Goal: Transaction & Acquisition: Purchase product/service

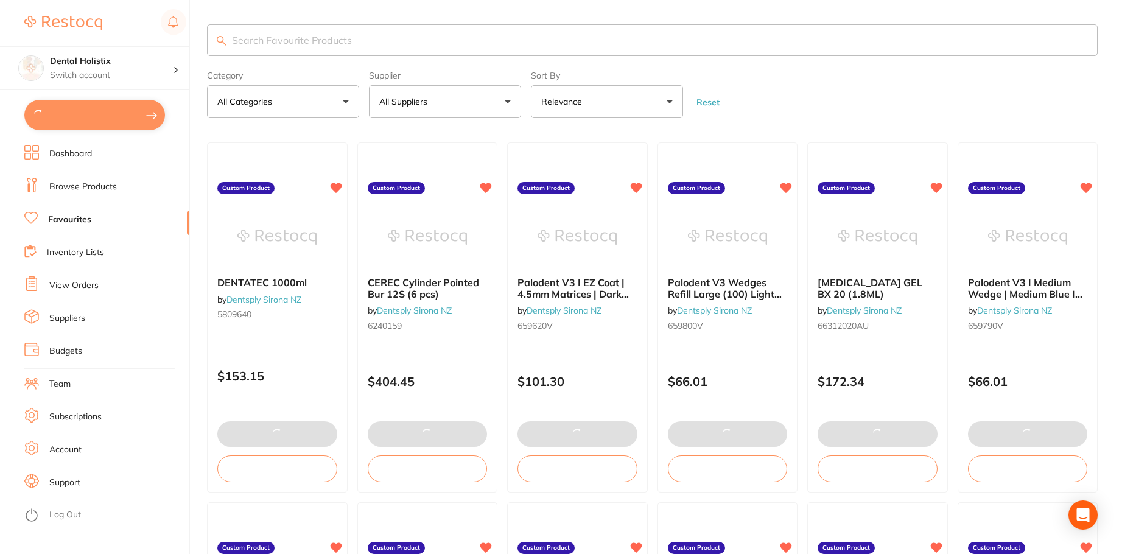
click at [292, 38] on input "search" at bounding box center [652, 40] width 891 height 32
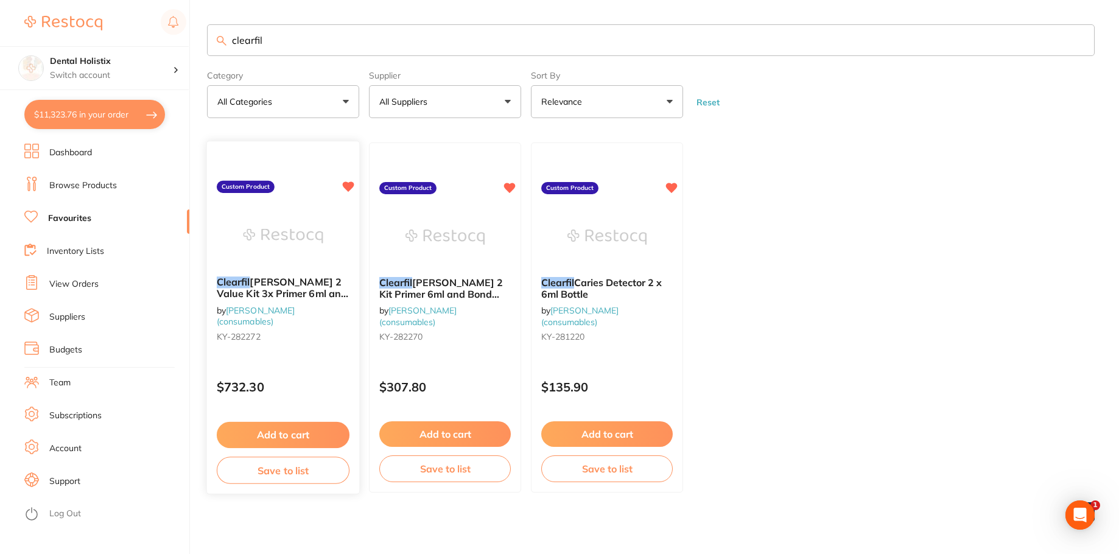
type input "clearfil"
click at [292, 431] on button "Add to cart" at bounding box center [283, 435] width 133 height 26
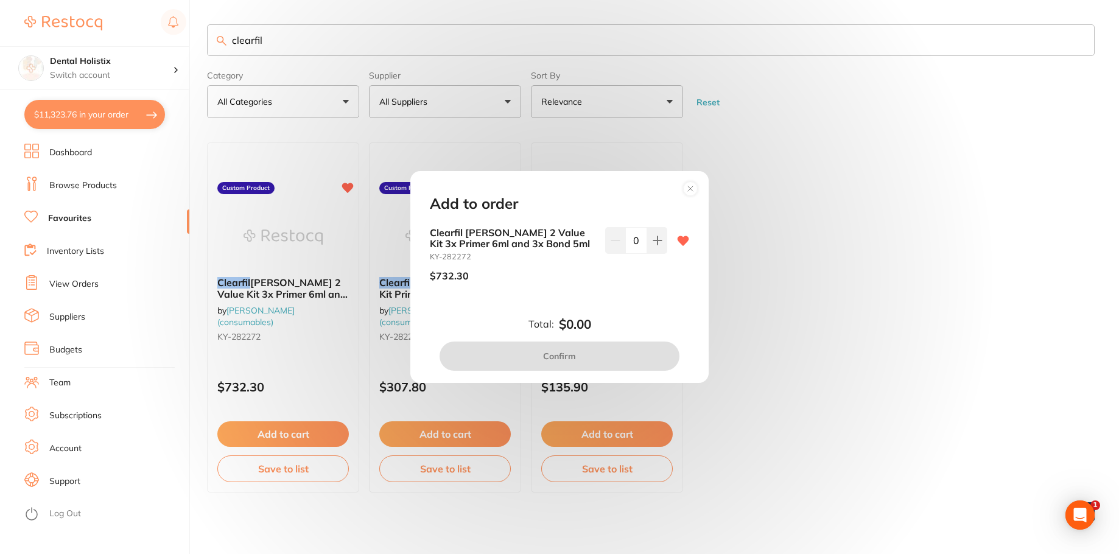
click at [689, 187] on icon at bounding box center [690, 188] width 5 height 5
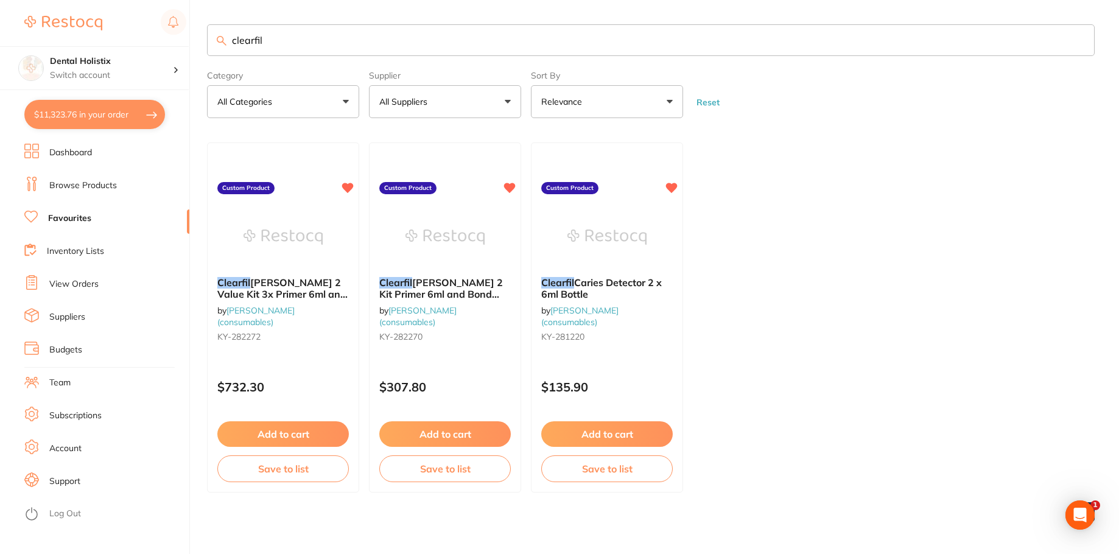
click at [80, 121] on button "$11,323.76 in your order" at bounding box center [94, 114] width 141 height 29
checkbox input "true"
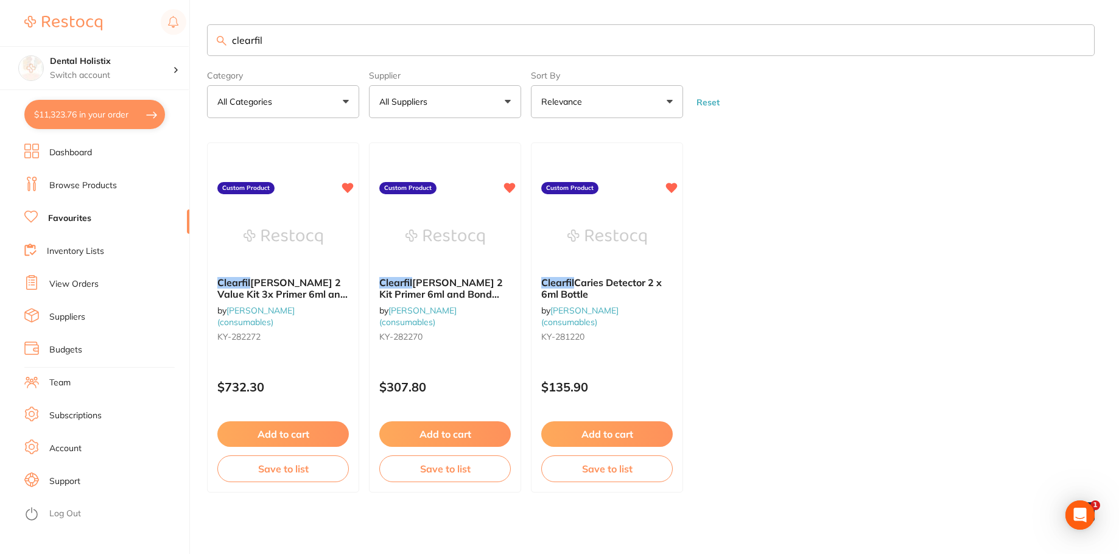
checkbox input "true"
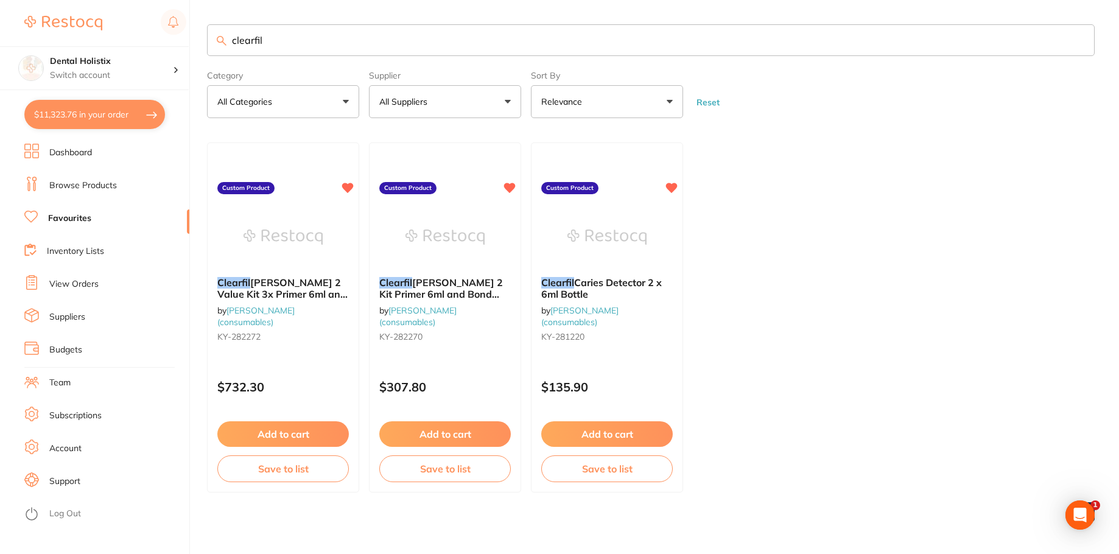
checkbox input "true"
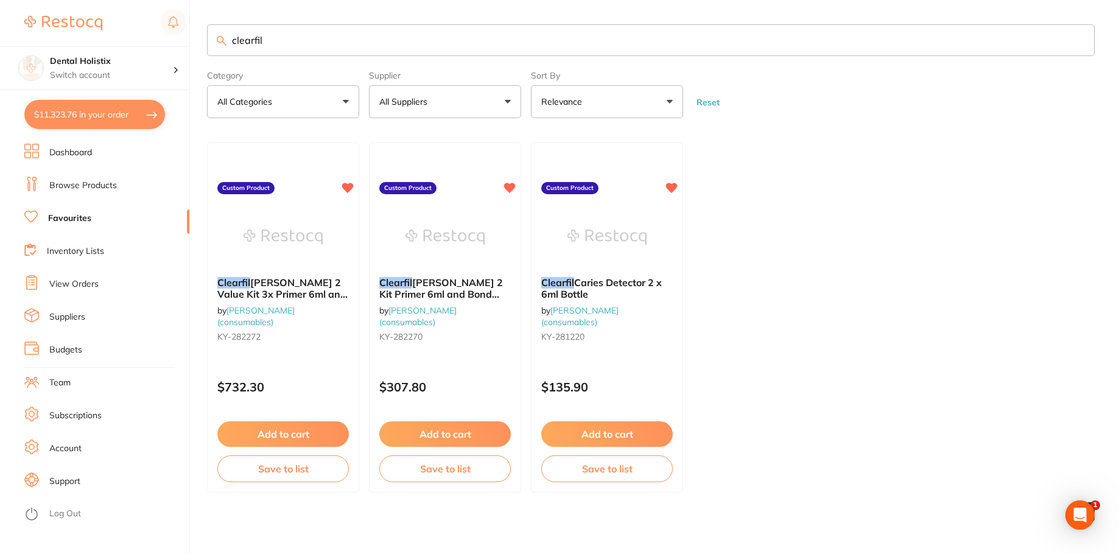
checkbox input "true"
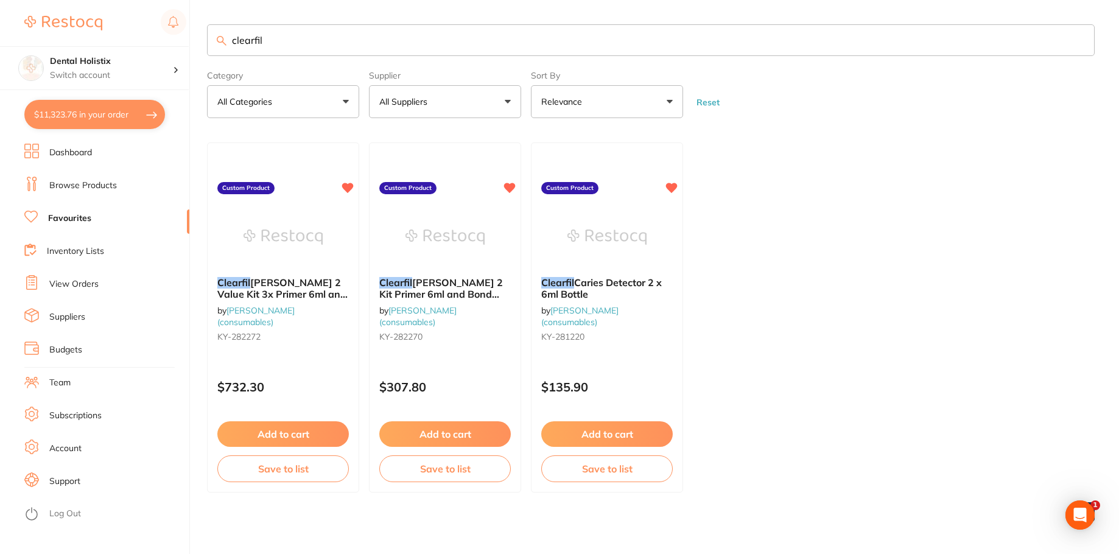
checkbox input "true"
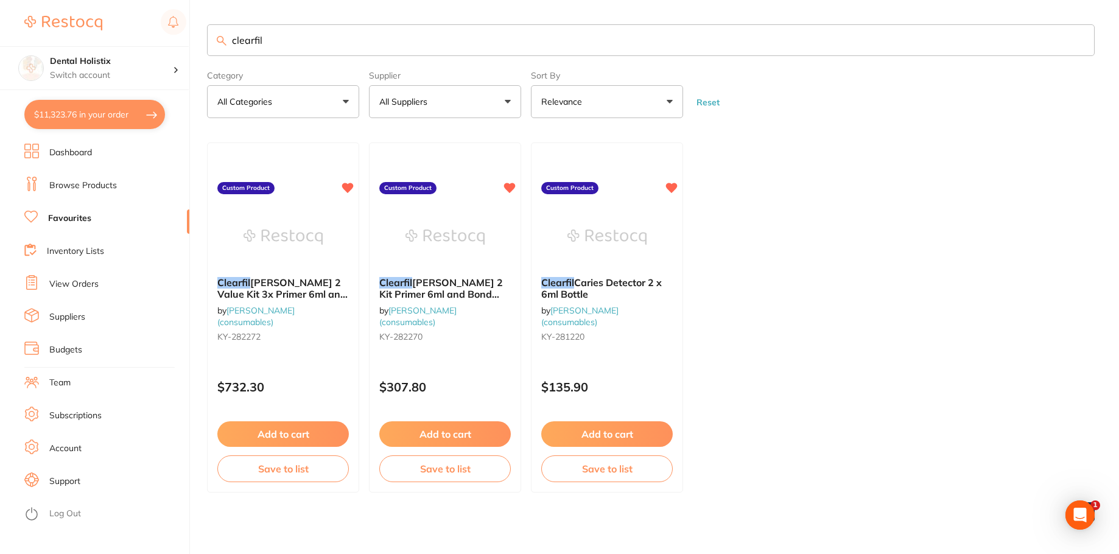
checkbox input "true"
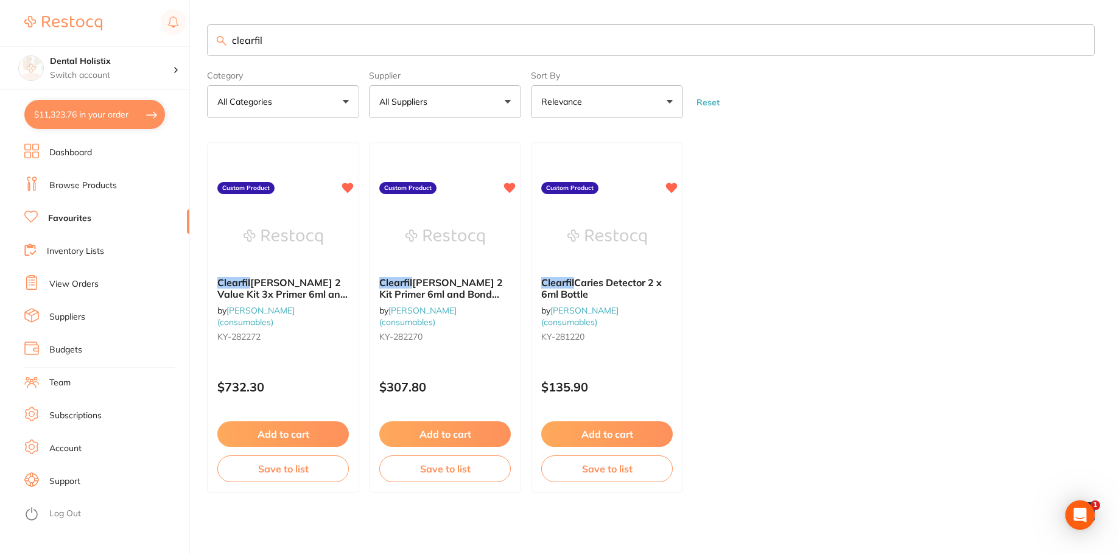
checkbox input "true"
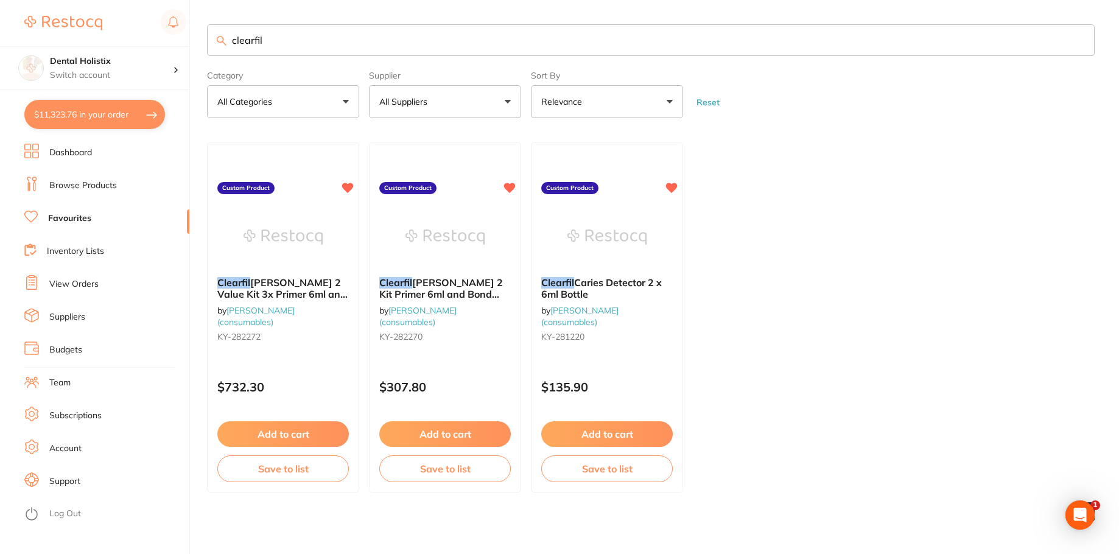
checkbox input "true"
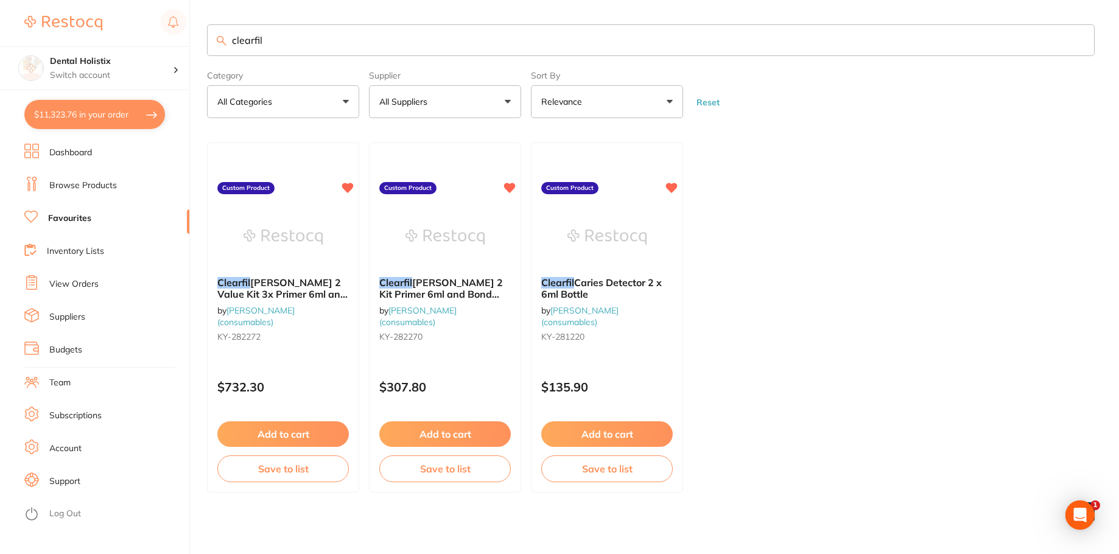
checkbox input "true"
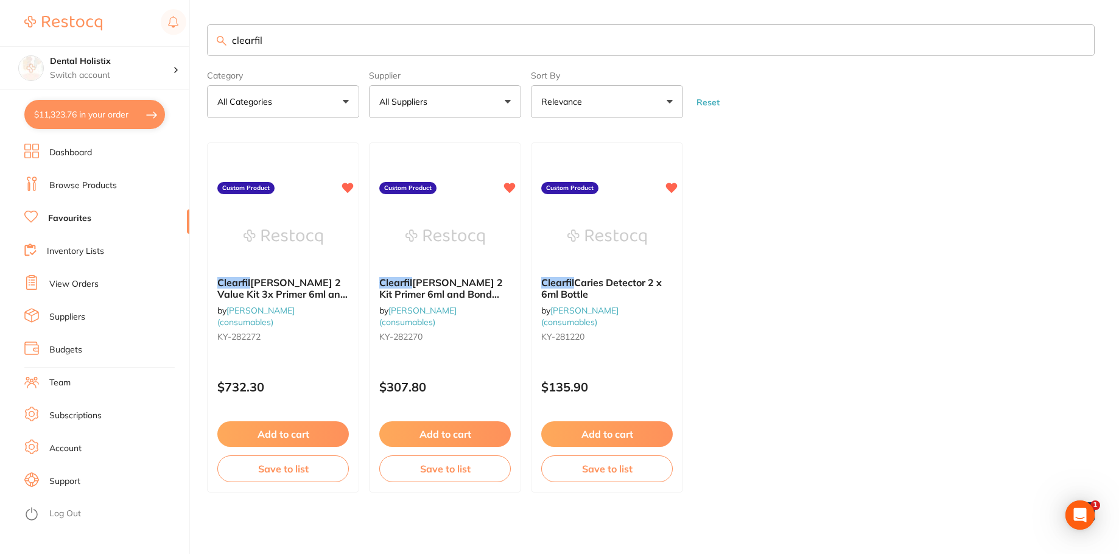
checkbox input "true"
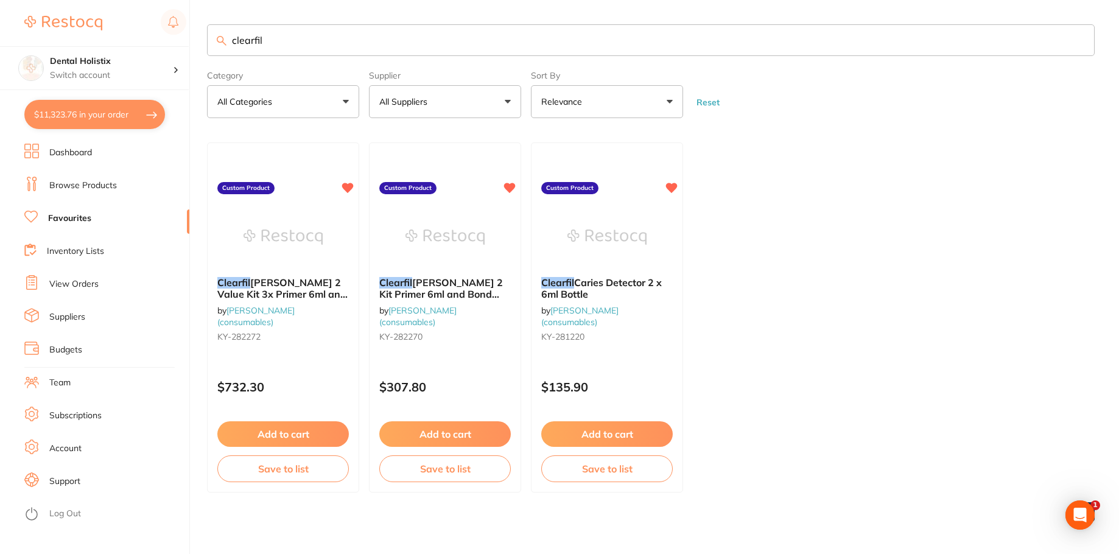
checkbox input "true"
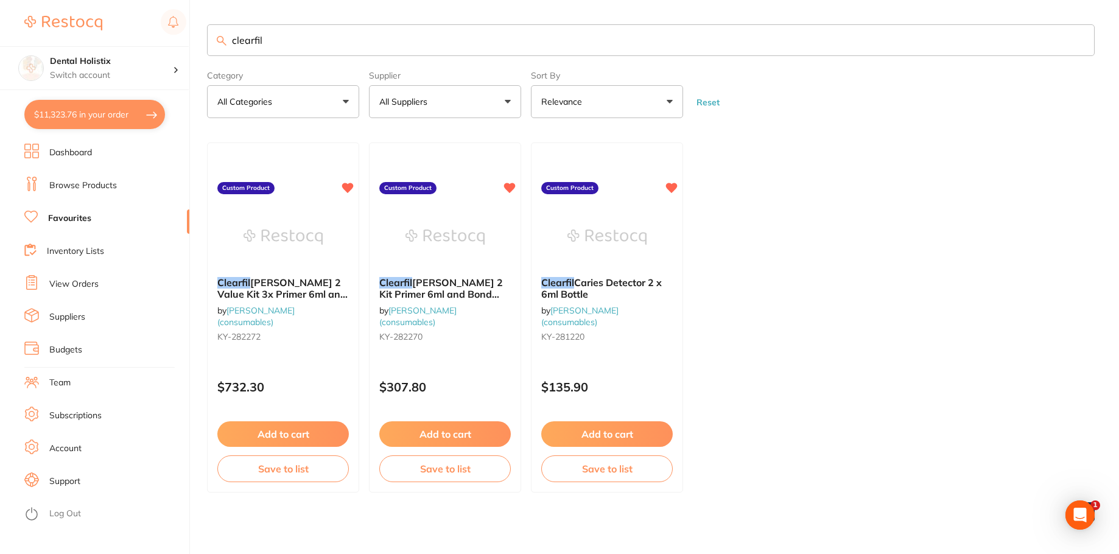
checkbox input "true"
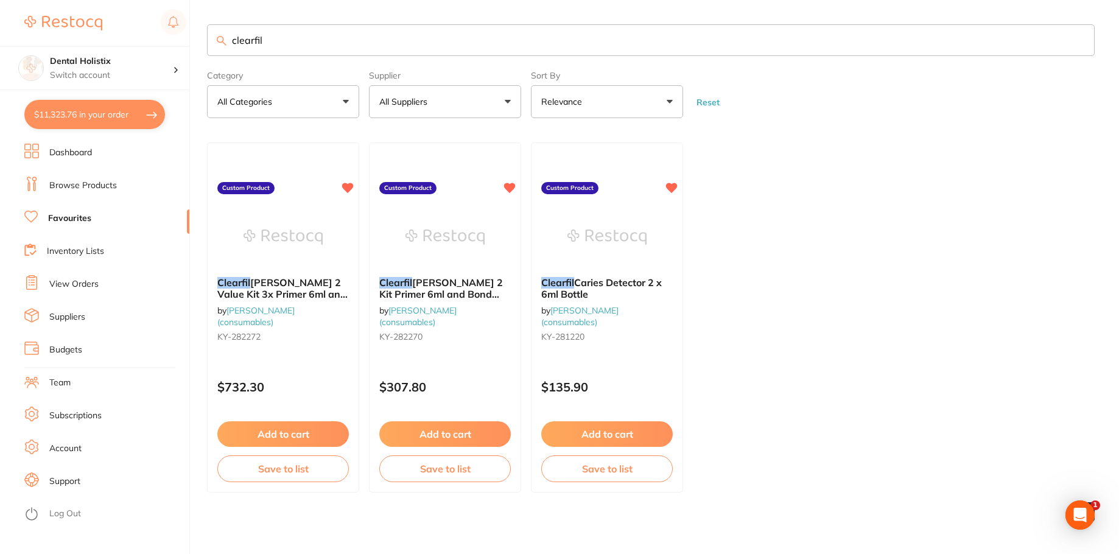
checkbox input "true"
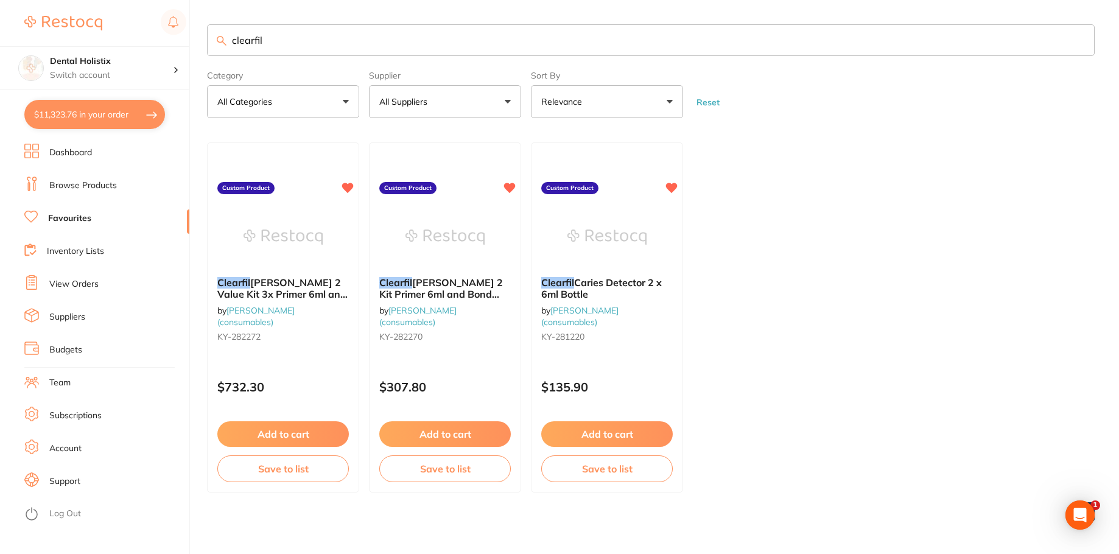
checkbox input "true"
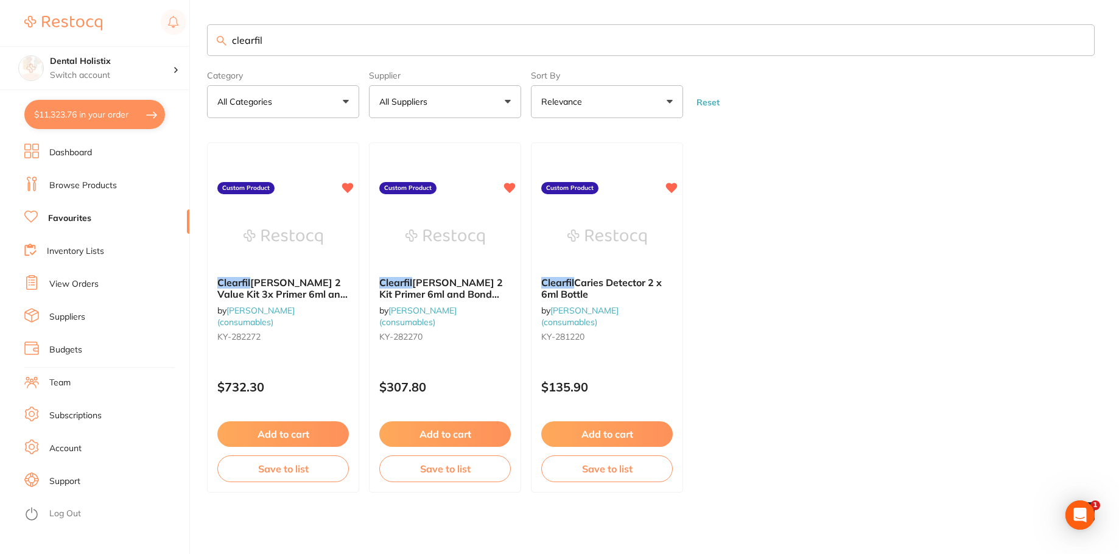
checkbox input "true"
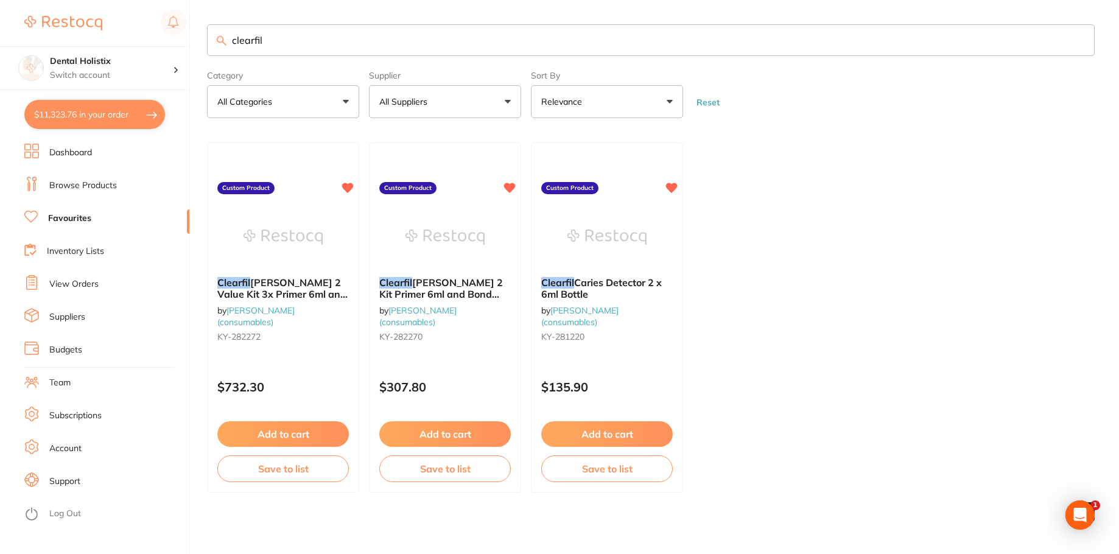
checkbox input "true"
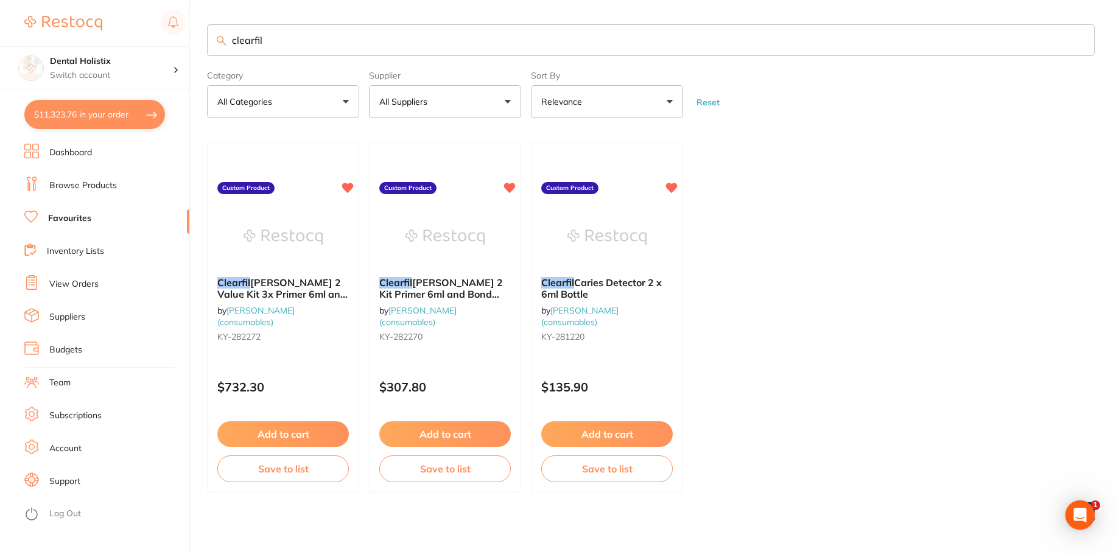
checkbox input "true"
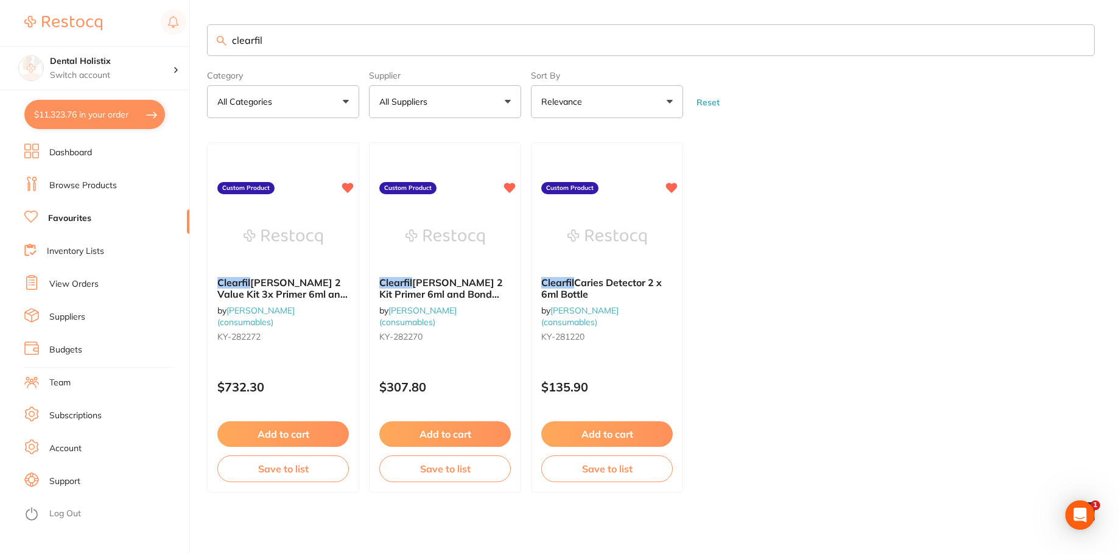
checkbox input "true"
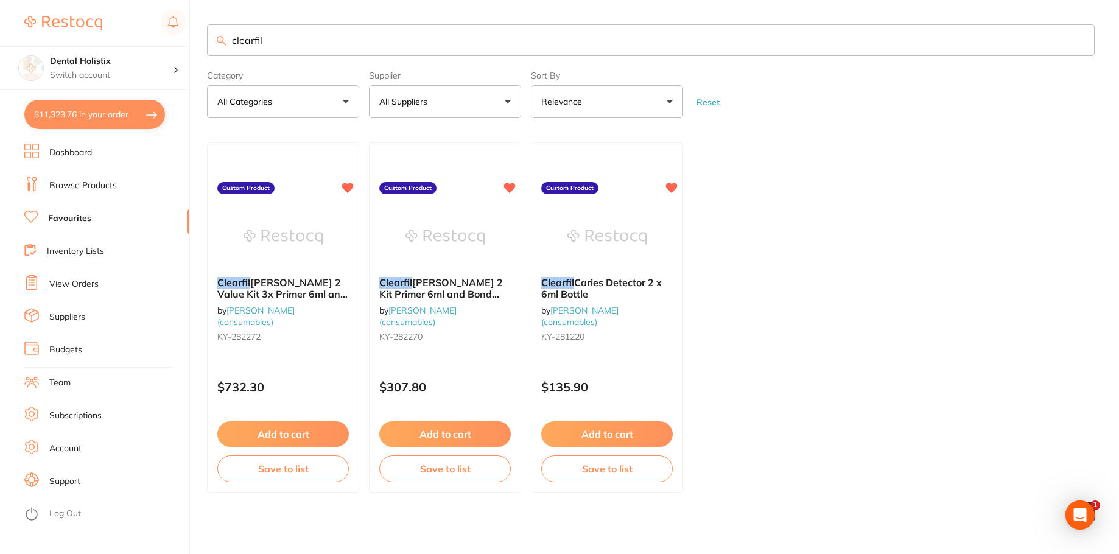
checkbox input "true"
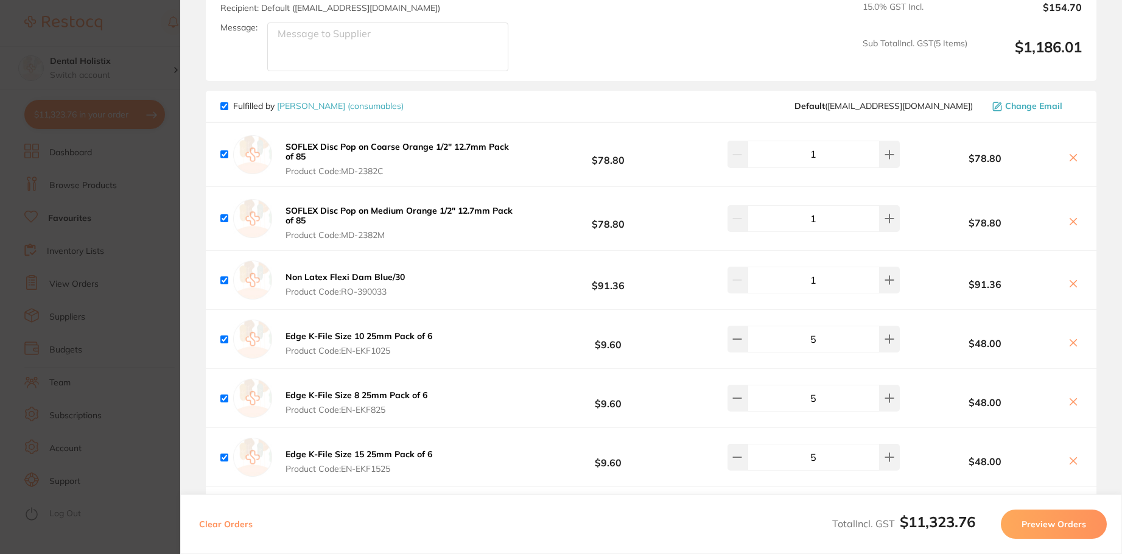
scroll to position [2798, 0]
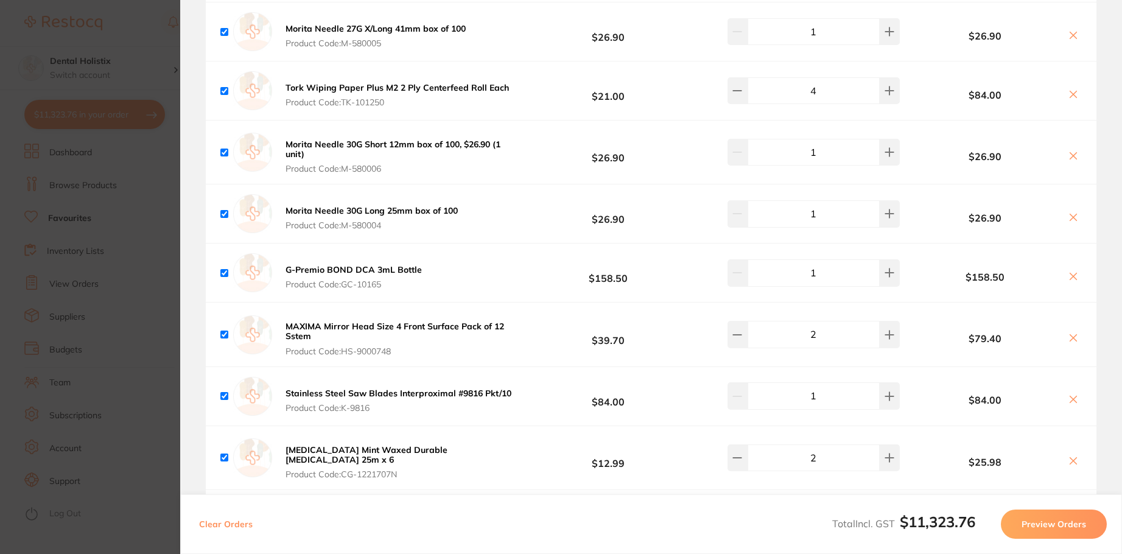
click at [1118, 486] on section "Review Orders Your orders are being processed and we will notify you once we ha…" at bounding box center [651, 277] width 942 height 554
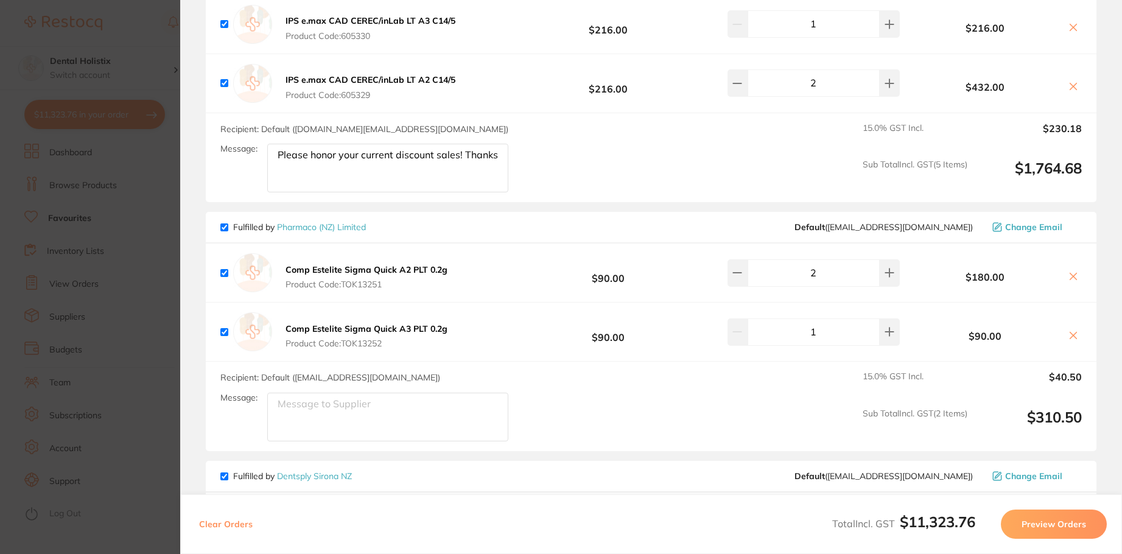
scroll to position [5232, 0]
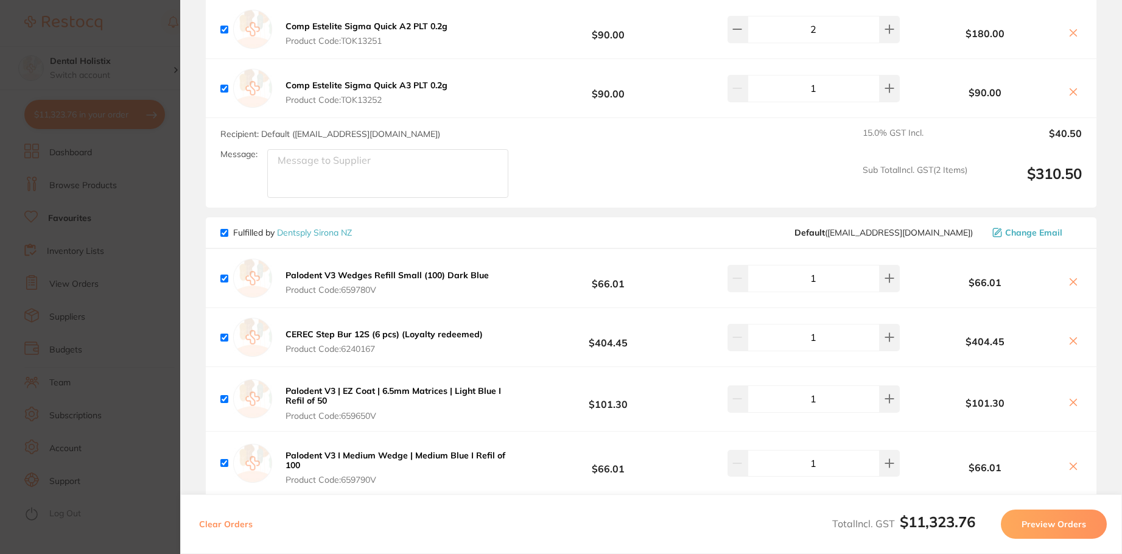
click at [122, 192] on section "Update RRP Set your pre negotiated price for this item. Item Agreed RRP (excl. …" at bounding box center [561, 277] width 1122 height 554
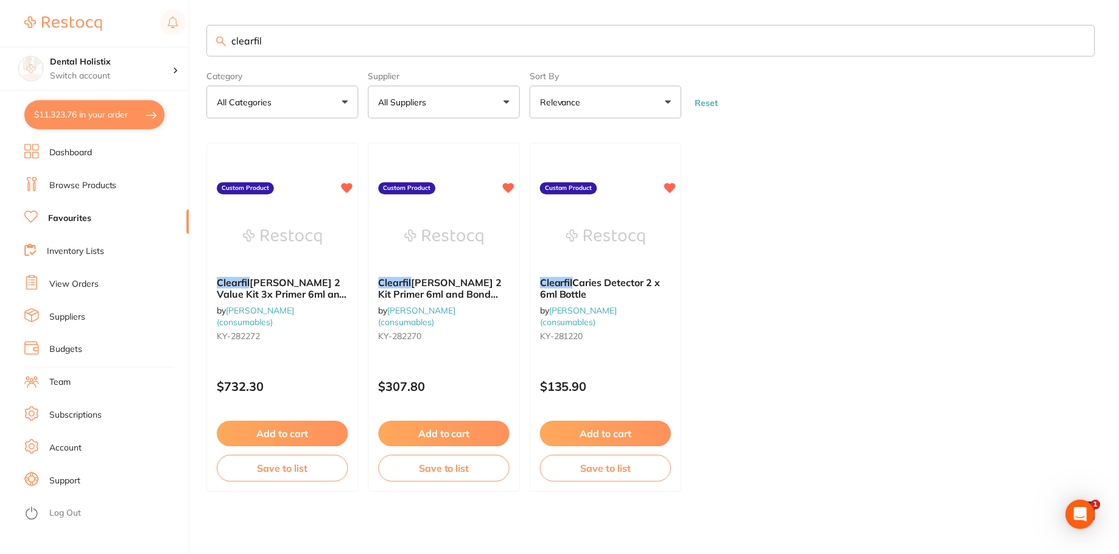
scroll to position [1, 0]
click at [281, 287] on span "[PERSON_NAME] 2 Value Kit 3x Primer 6ml and 3x Bond 5ml" at bounding box center [282, 293] width 130 height 35
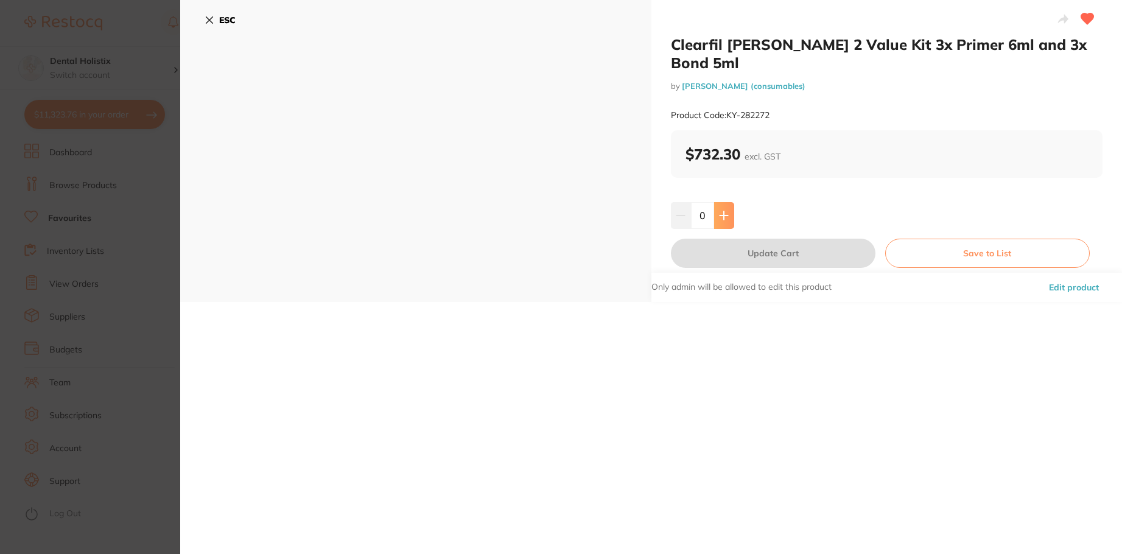
click at [722, 211] on icon at bounding box center [723, 215] width 8 height 8
type input "1"
click at [203, 23] on div "ESC" at bounding box center [415, 151] width 471 height 302
click at [208, 21] on icon at bounding box center [209, 20] width 7 height 7
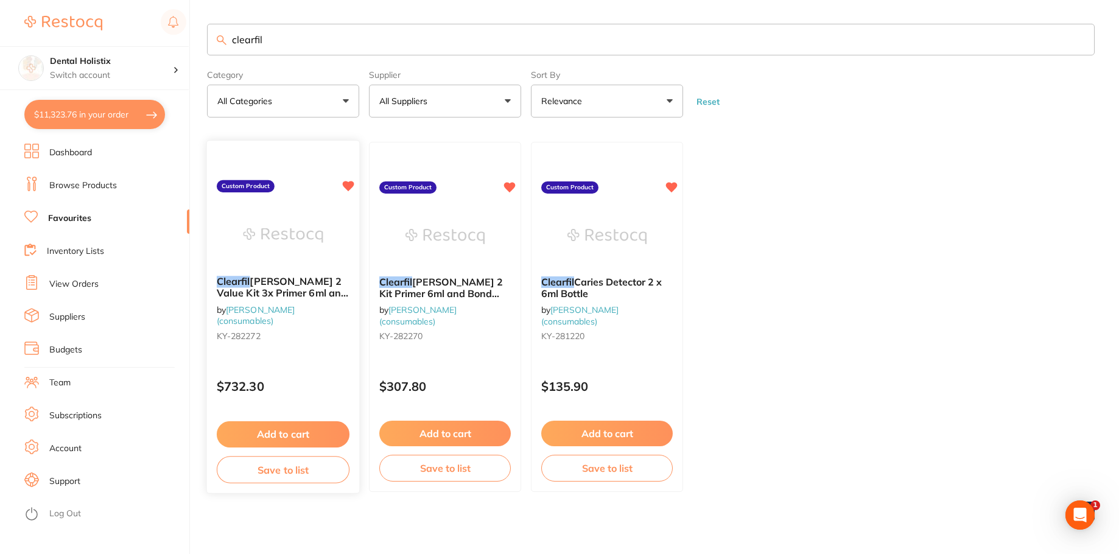
click at [275, 433] on button "Add to cart" at bounding box center [283, 434] width 133 height 26
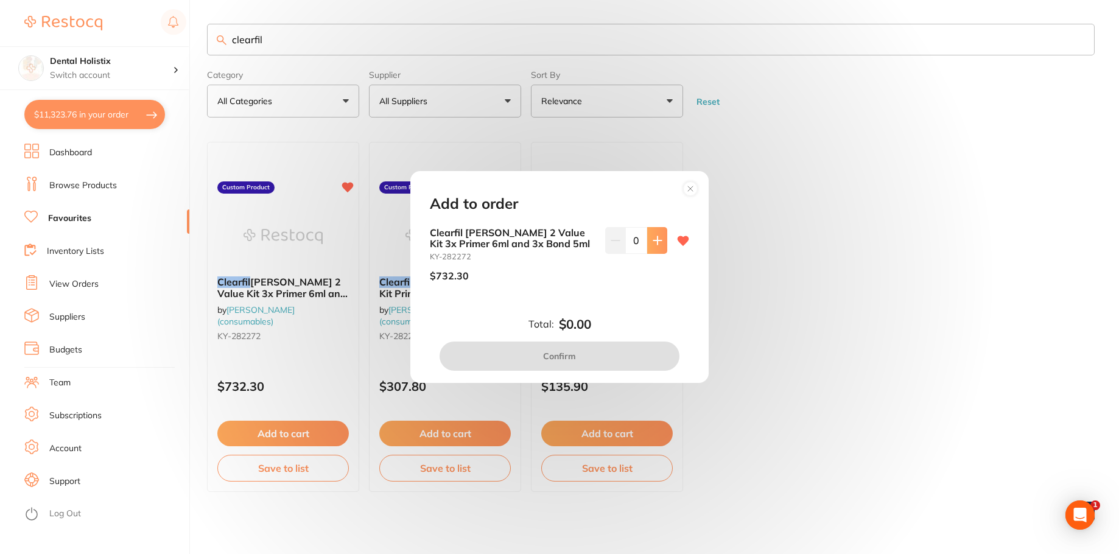
click at [656, 240] on icon at bounding box center [658, 241] width 10 height 10
type input "1"
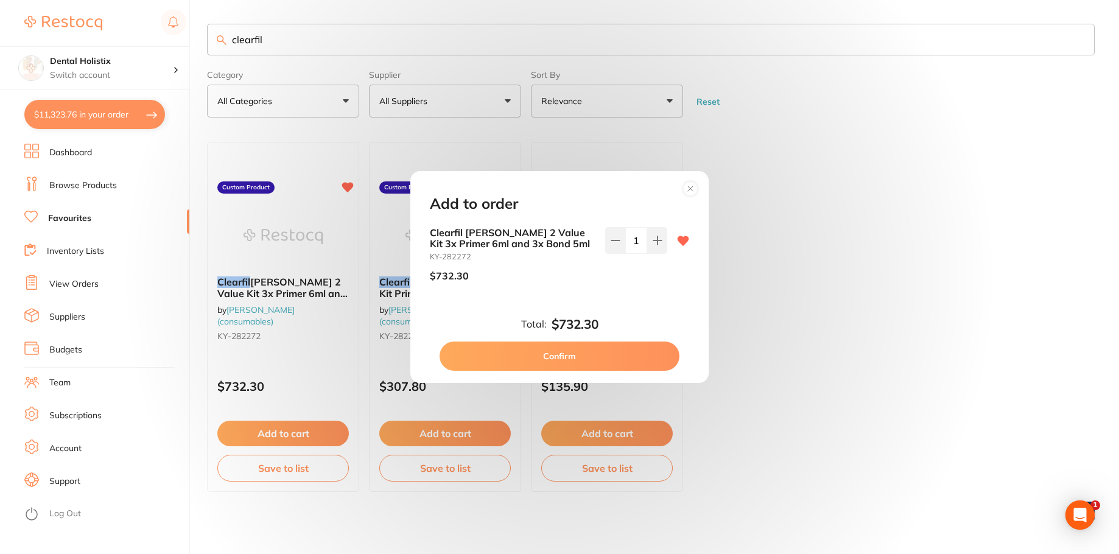
click at [576, 360] on button "Confirm" at bounding box center [559, 355] width 240 height 29
checkbox input "false"
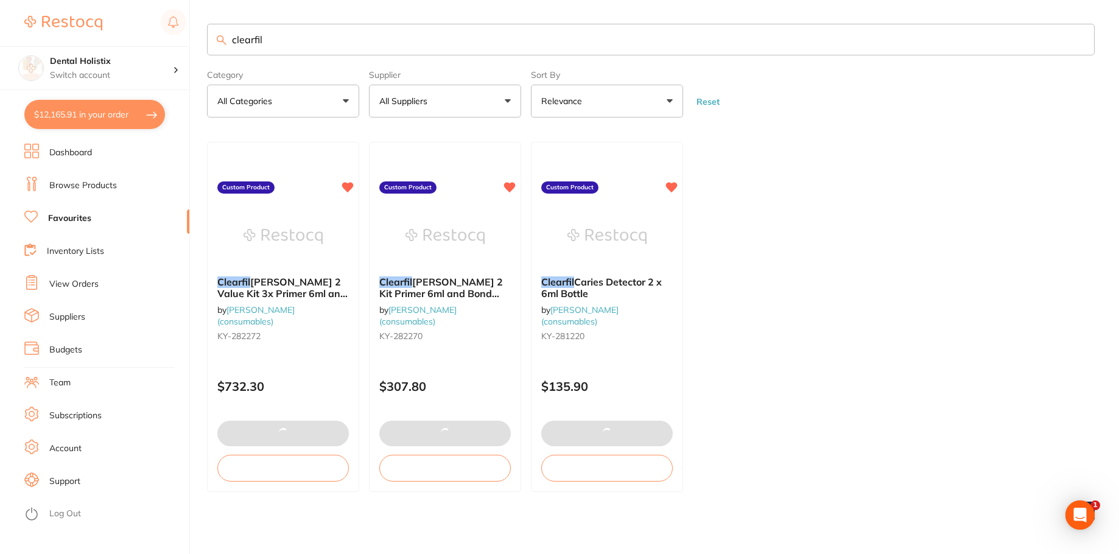
click at [75, 111] on button "$12,165.91 in your order" at bounding box center [94, 114] width 141 height 29
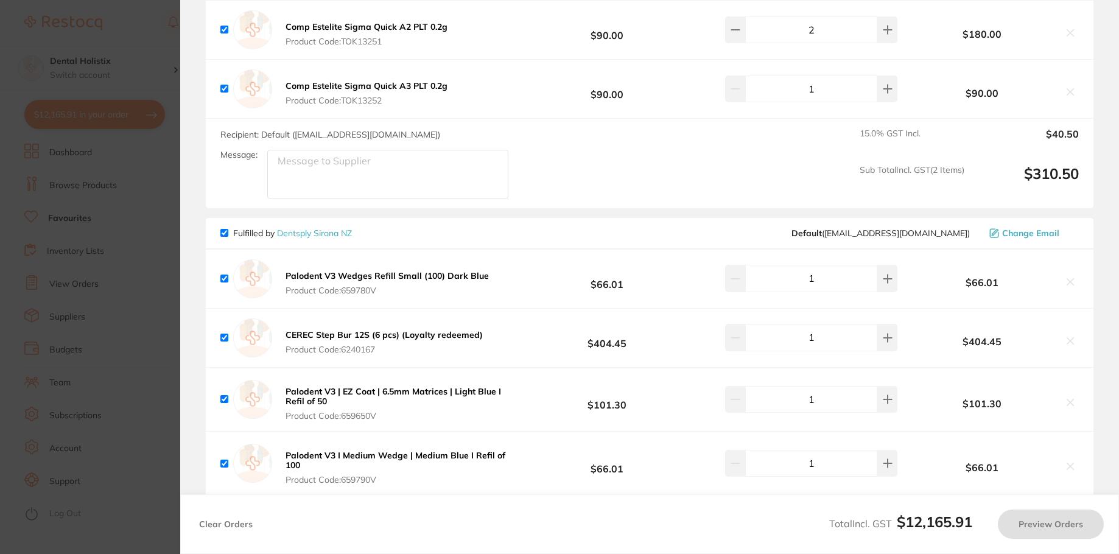
checkbox input "true"
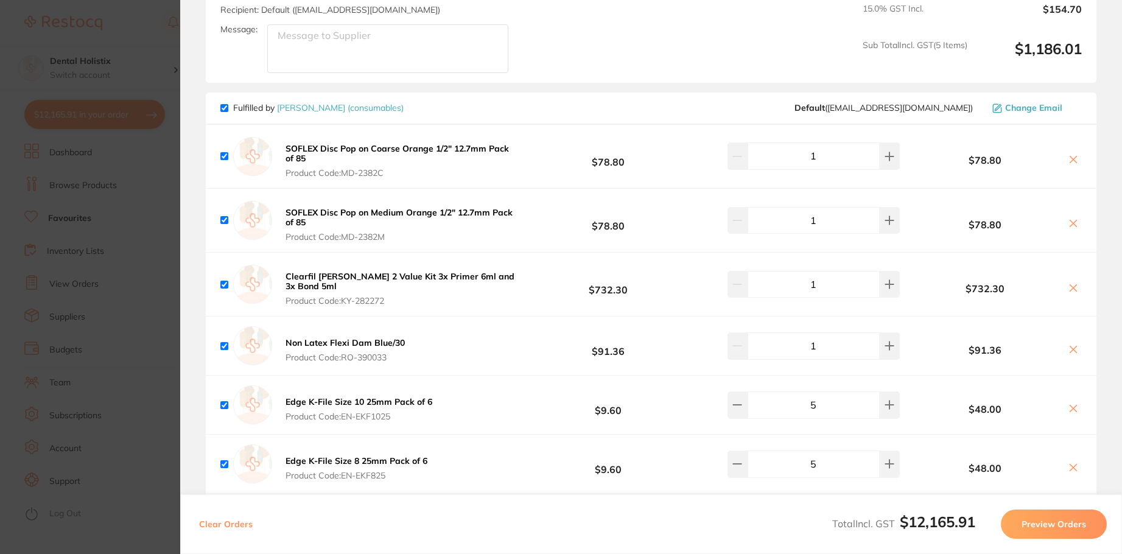
scroll to position [2314, 0]
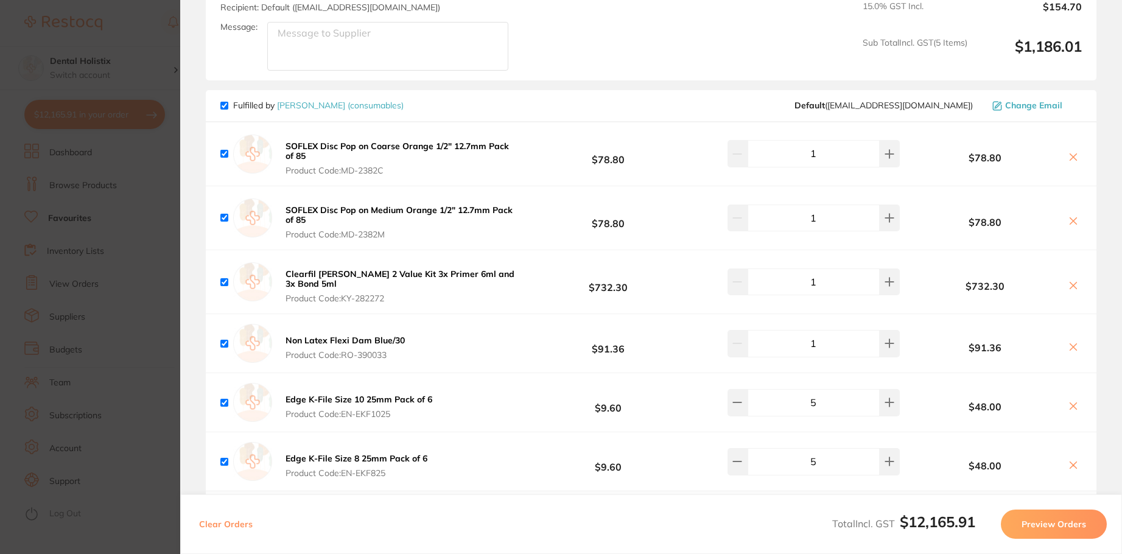
click at [1064, 522] on button "Preview Orders" at bounding box center [1054, 523] width 106 height 29
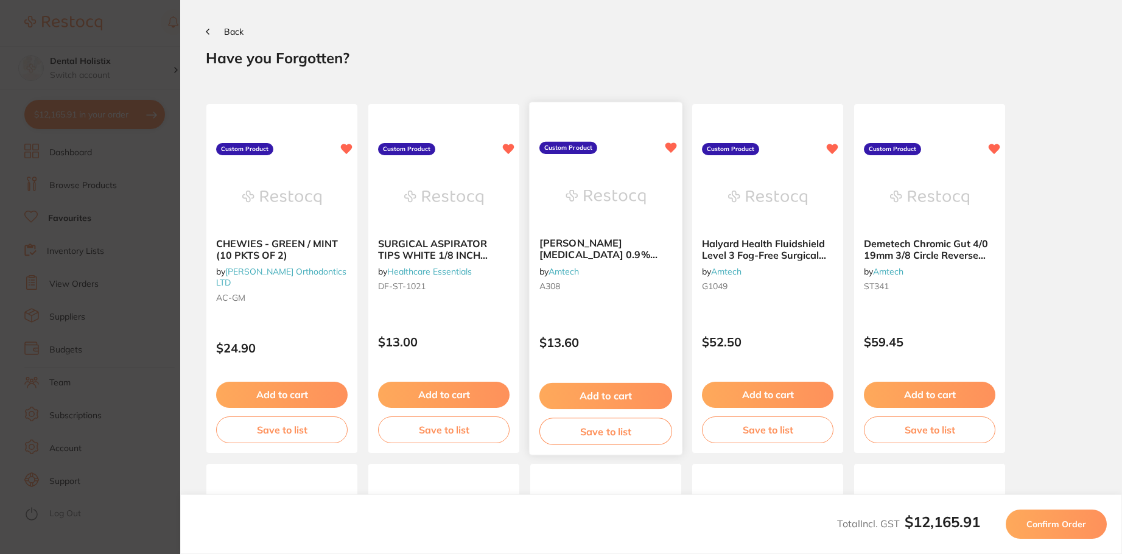
scroll to position [0, 0]
click at [1061, 523] on span "Confirm Order" at bounding box center [1056, 524] width 60 height 11
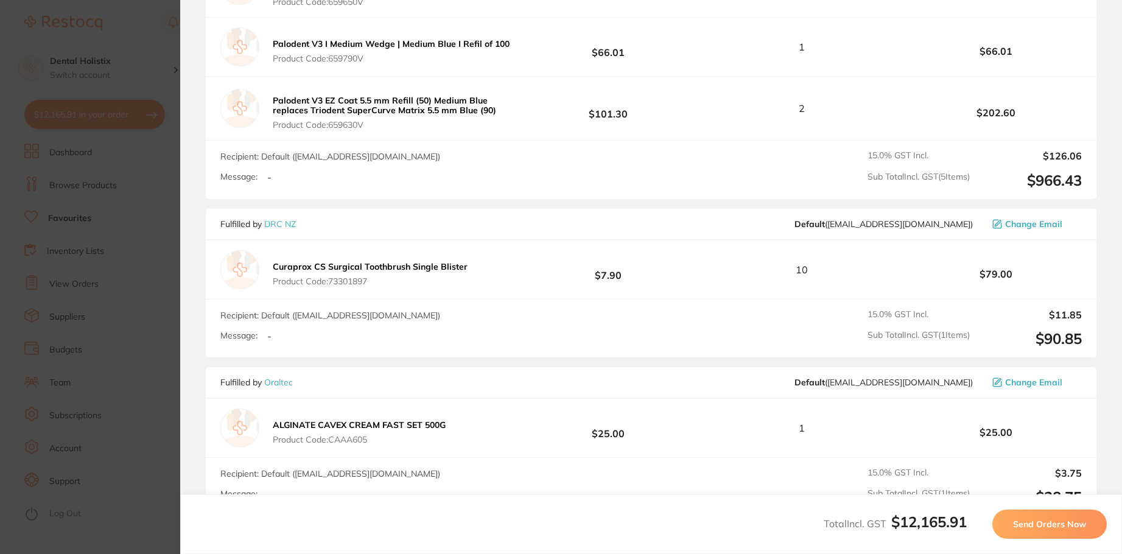
scroll to position [5706, 0]
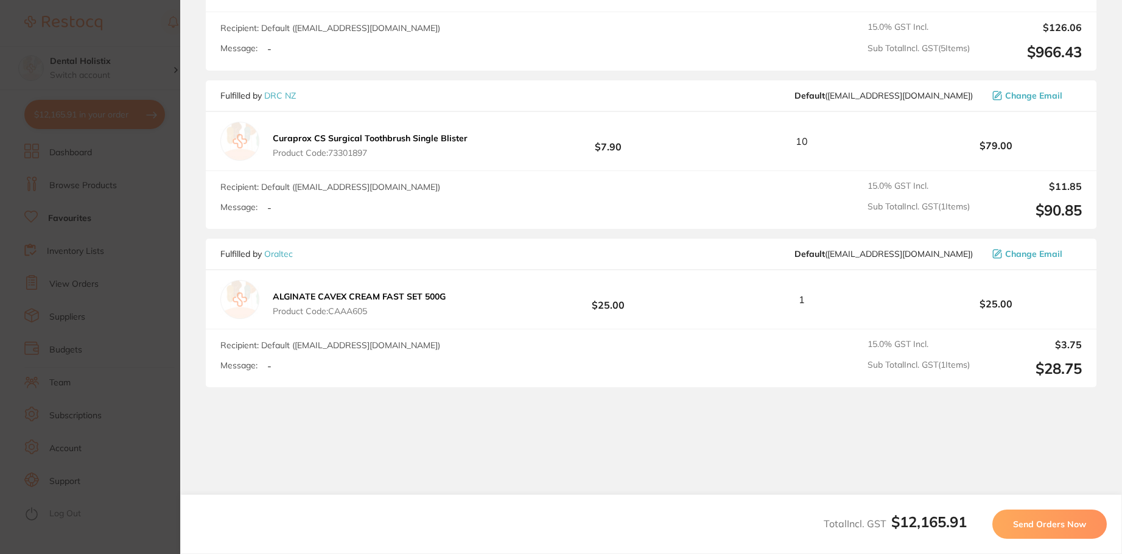
click at [1048, 521] on span "Send Orders Now" at bounding box center [1049, 524] width 73 height 11
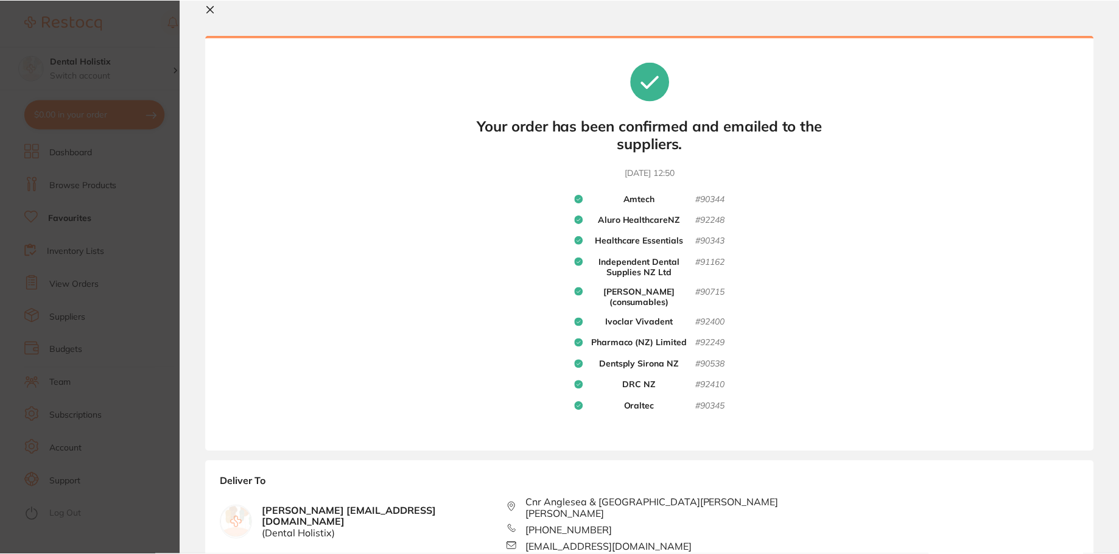
scroll to position [0, 0]
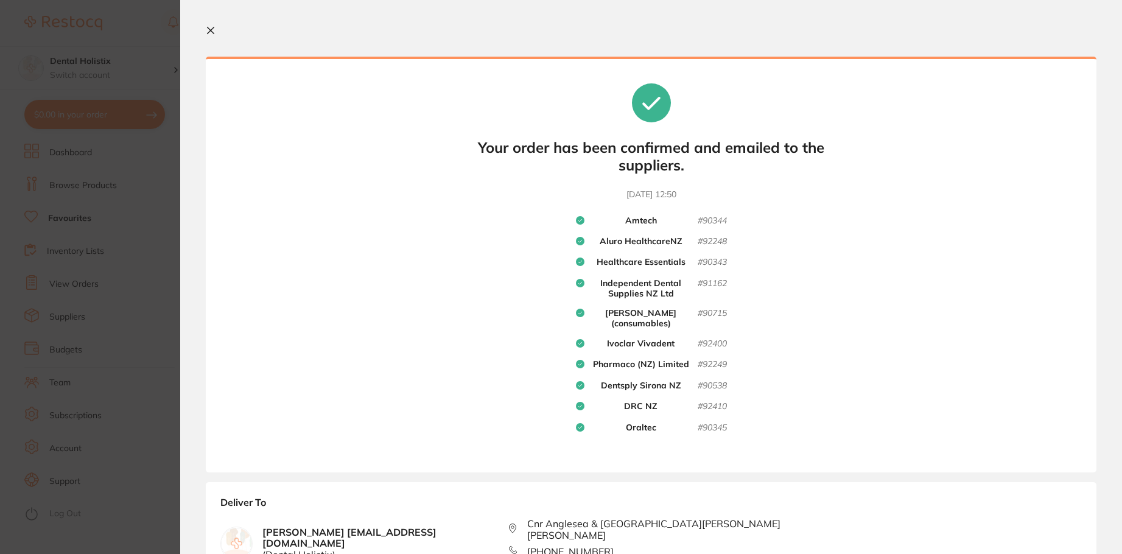
click at [208, 37] on button at bounding box center [213, 32] width 15 height 12
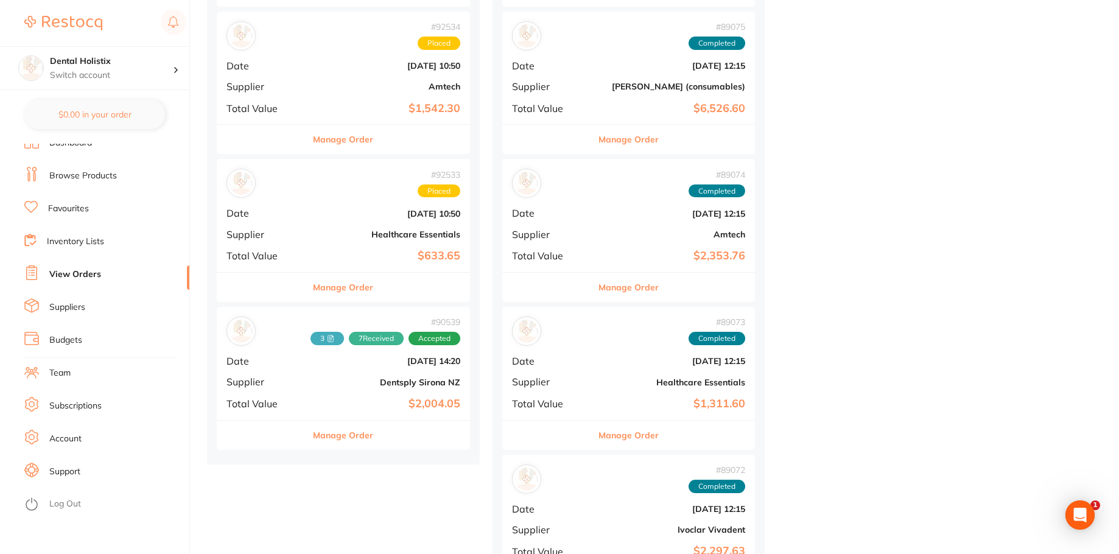
scroll to position [1339, 0]
click at [95, 271] on link "View Orders" at bounding box center [75, 274] width 52 height 12
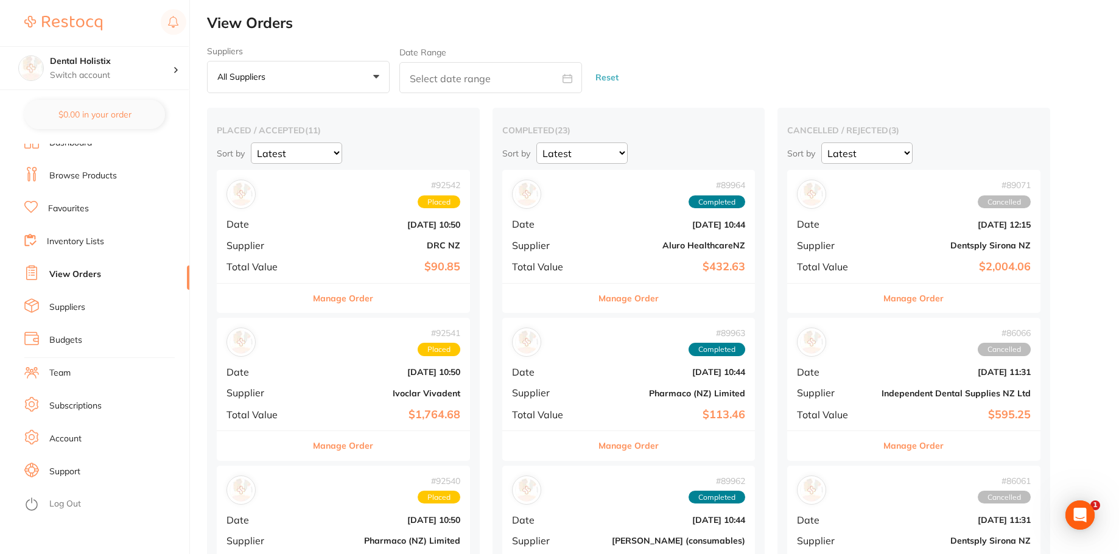
click at [334, 152] on select "Latest Notification" at bounding box center [296, 152] width 91 height 21
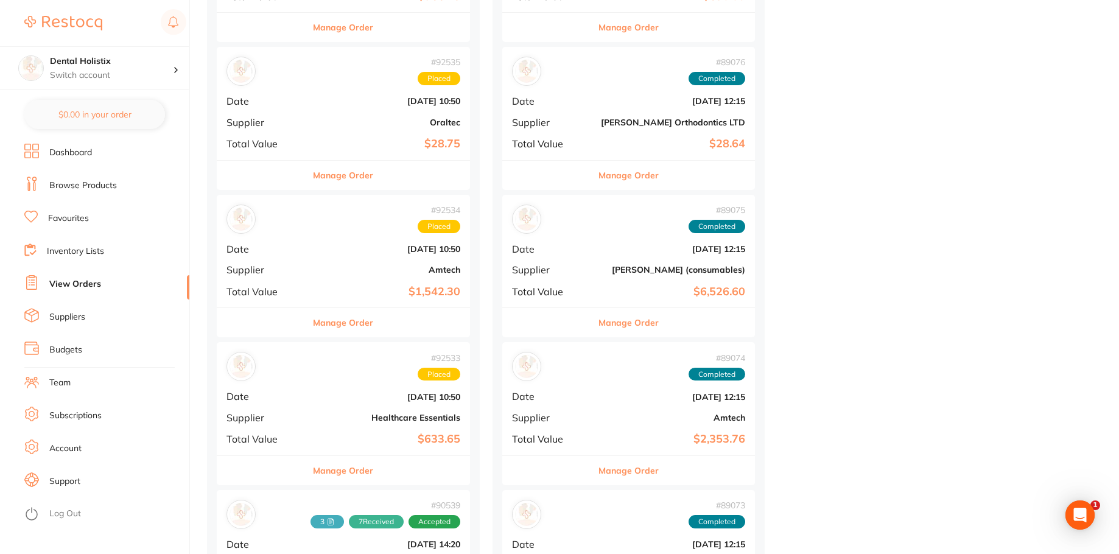
click at [75, 285] on link "View Orders" at bounding box center [75, 284] width 52 height 12
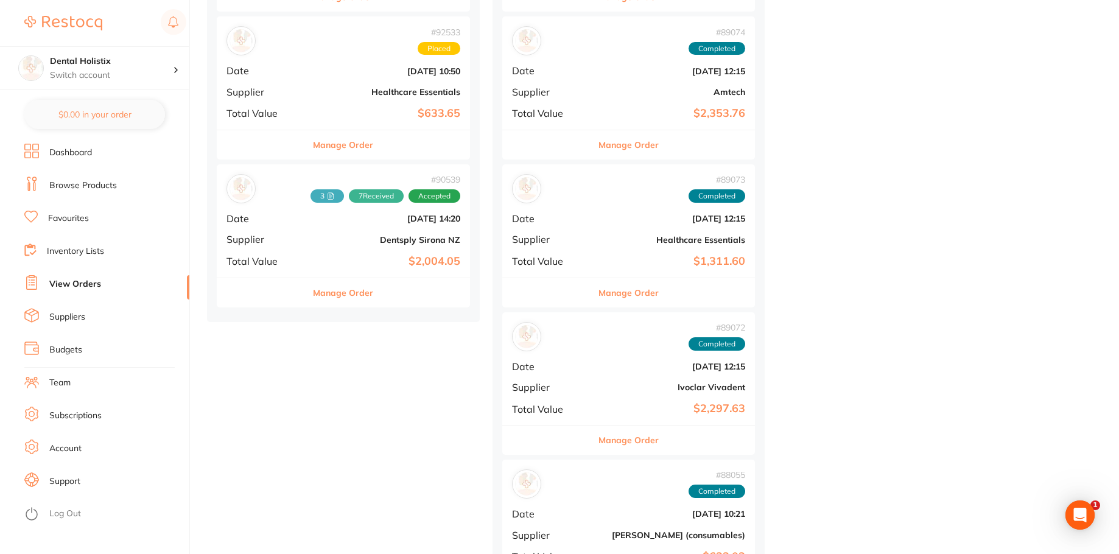
scroll to position [1461, 0]
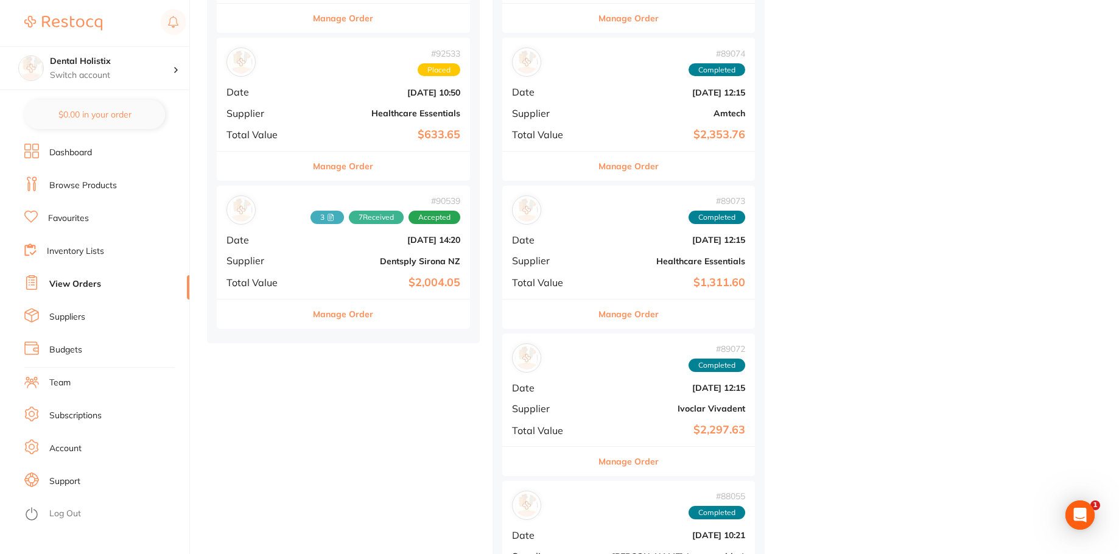
click at [319, 219] on span "3" at bounding box center [326, 217] width 33 height 13
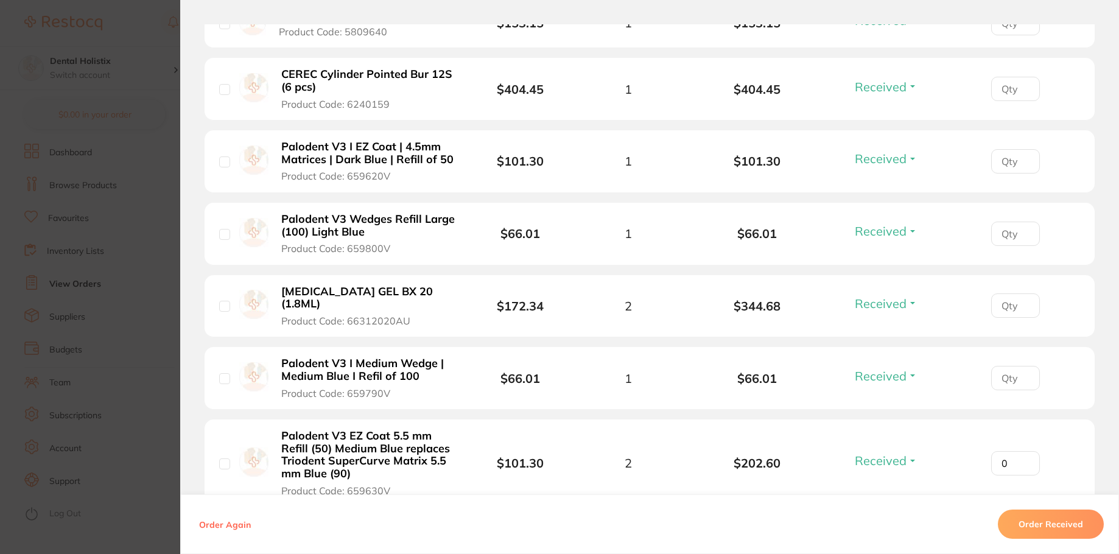
scroll to position [426, 0]
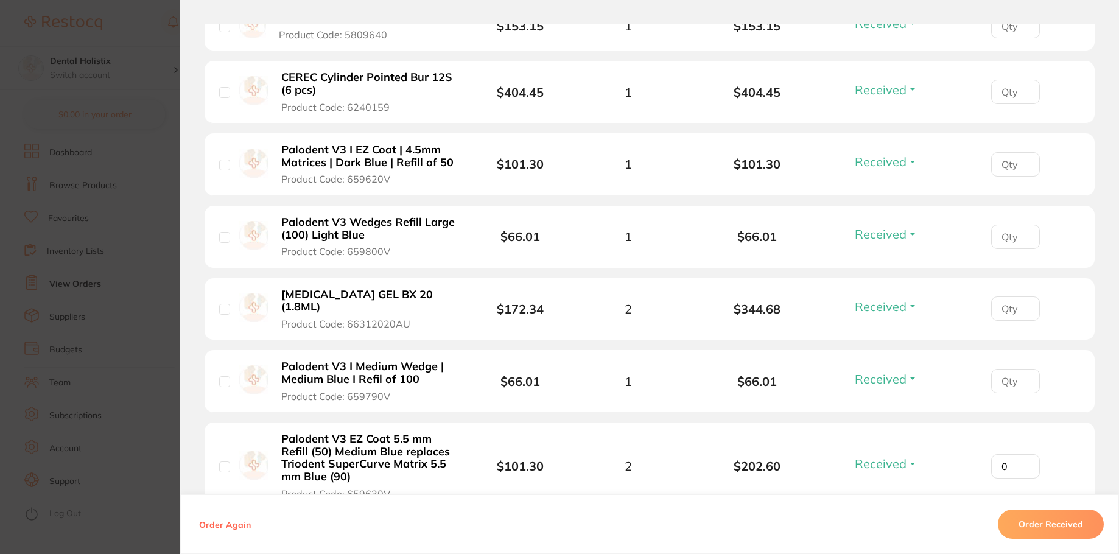
click at [124, 131] on section "Order ID: Restocq- 90539 Order Information 7 Received Accepted Order Order Date…" at bounding box center [559, 277] width 1119 height 554
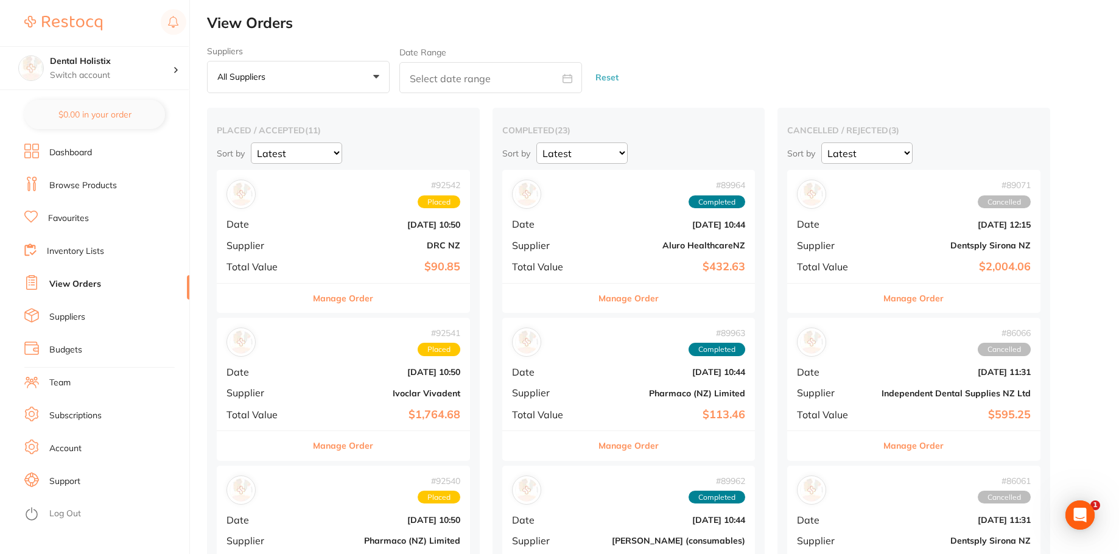
click at [92, 283] on link "View Orders" at bounding box center [75, 284] width 52 height 12
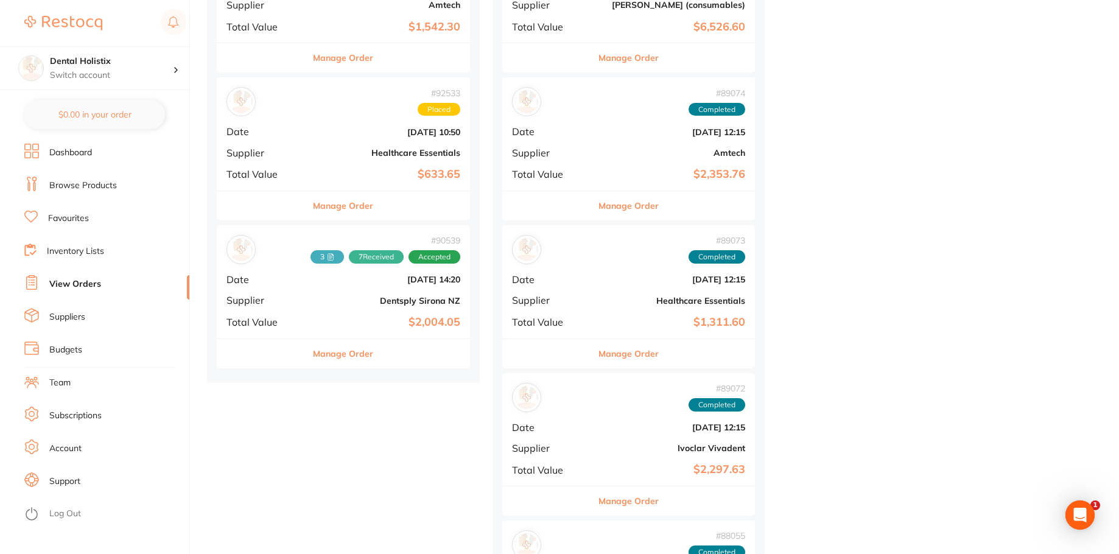
scroll to position [1400, 0]
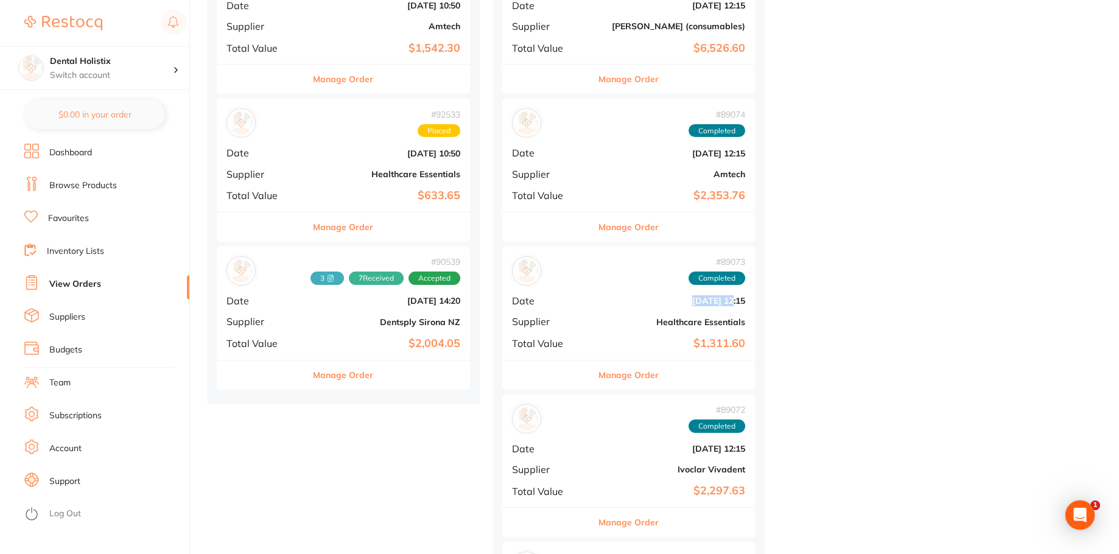
drag, startPoint x: 665, startPoint y: 298, endPoint x: 704, endPoint y: 298, distance: 39.0
click at [704, 298] on b "[DATE] 12:15" at bounding box center [670, 301] width 149 height 10
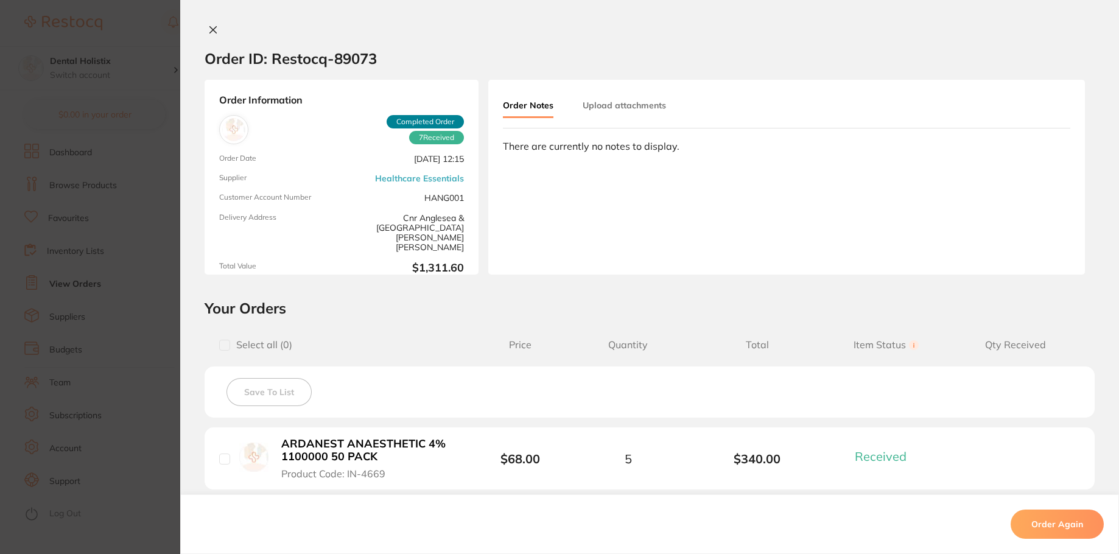
click at [210, 28] on icon at bounding box center [213, 30] width 7 height 7
